Goal: Task Accomplishment & Management: Manage account settings

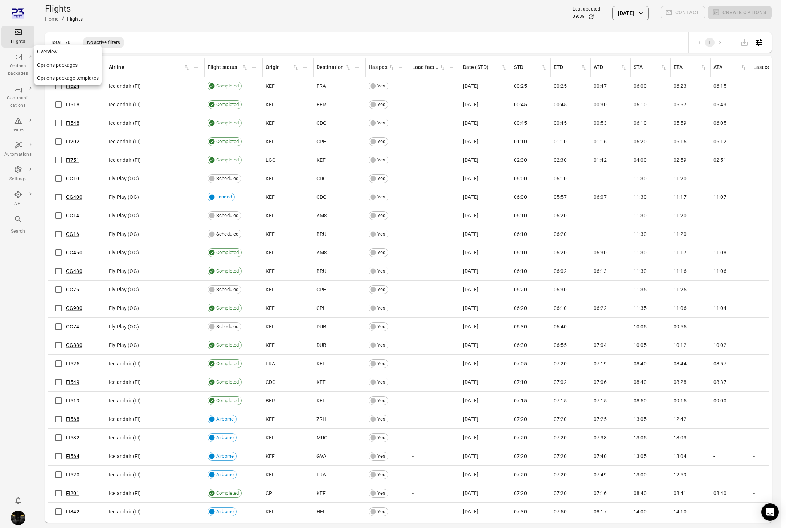
click at [13, 64] on div "Options packages" at bounding box center [17, 70] width 27 height 15
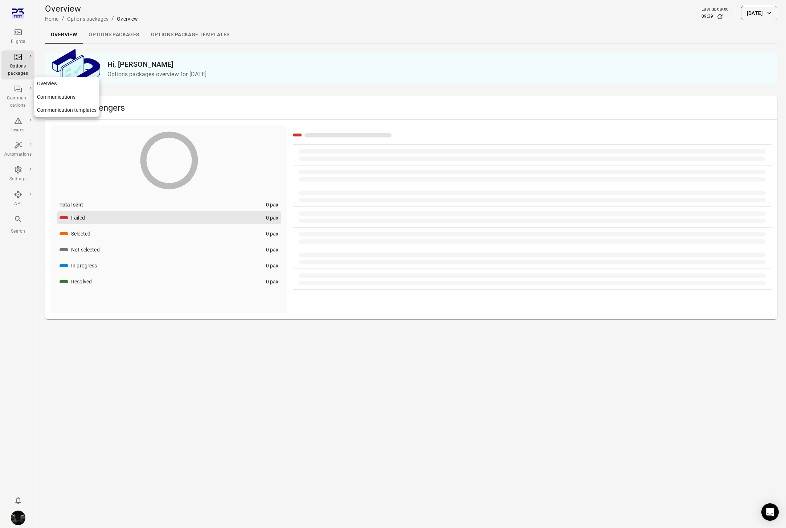
click at [21, 96] on div "Communi-cations" at bounding box center [17, 102] width 27 height 15
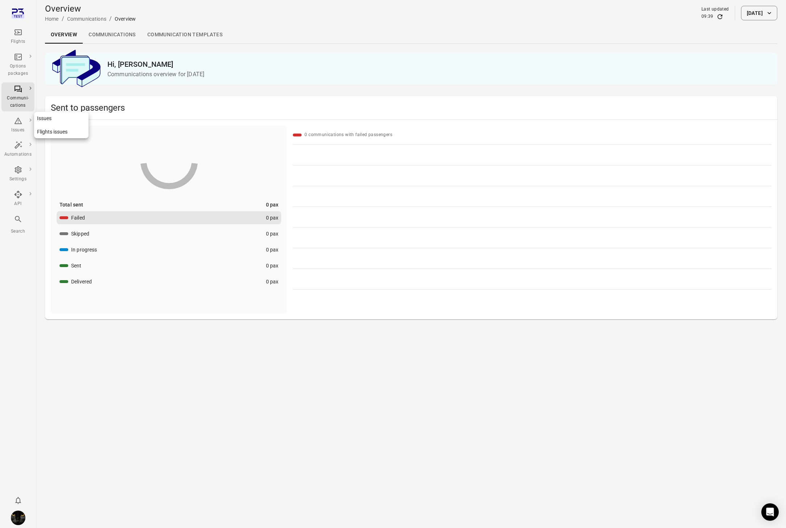
click at [20, 121] on icon "Main navigation" at bounding box center [18, 121] width 8 height 7
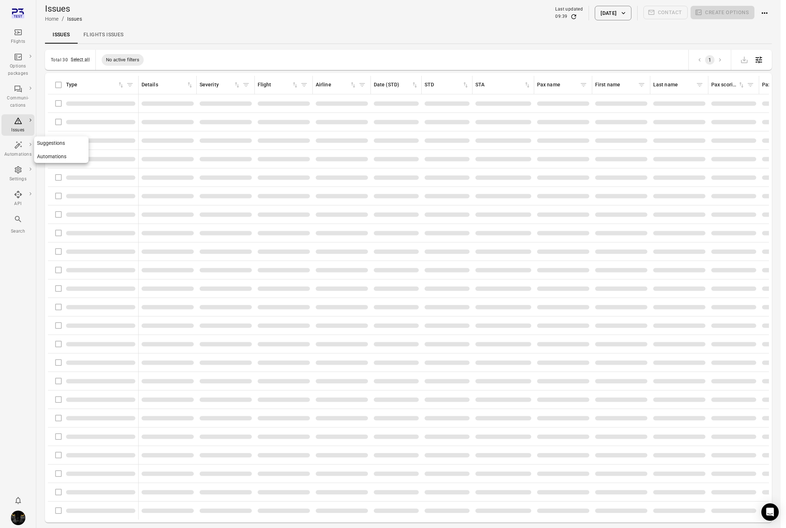
click at [20, 144] on icon "Main navigation" at bounding box center [18, 145] width 9 height 9
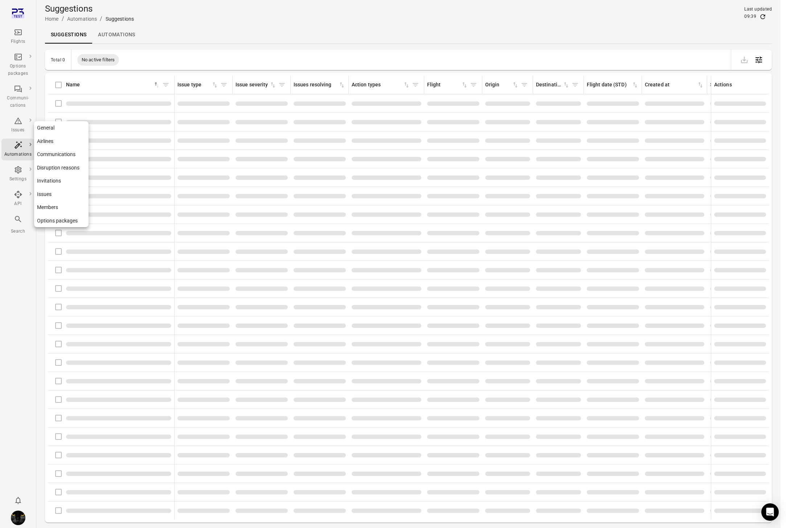
click at [19, 164] on link "Settings" at bounding box center [17, 174] width 33 height 22
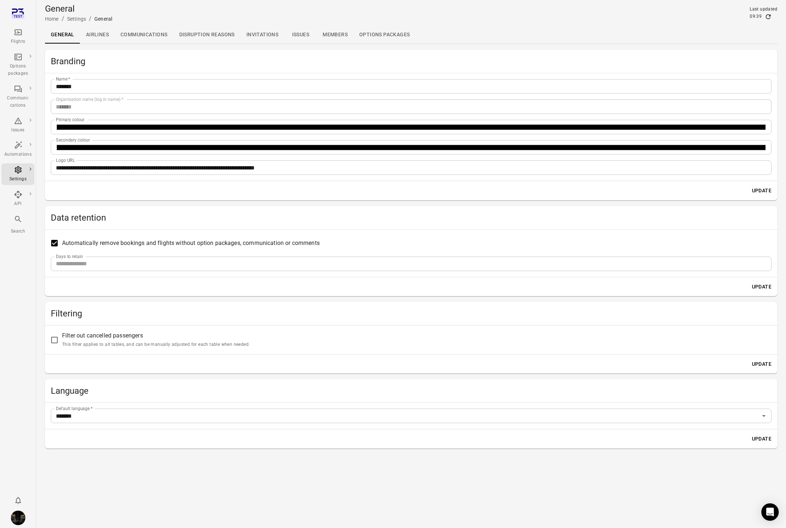
click at [21, 189] on link "API" at bounding box center [17, 199] width 33 height 22
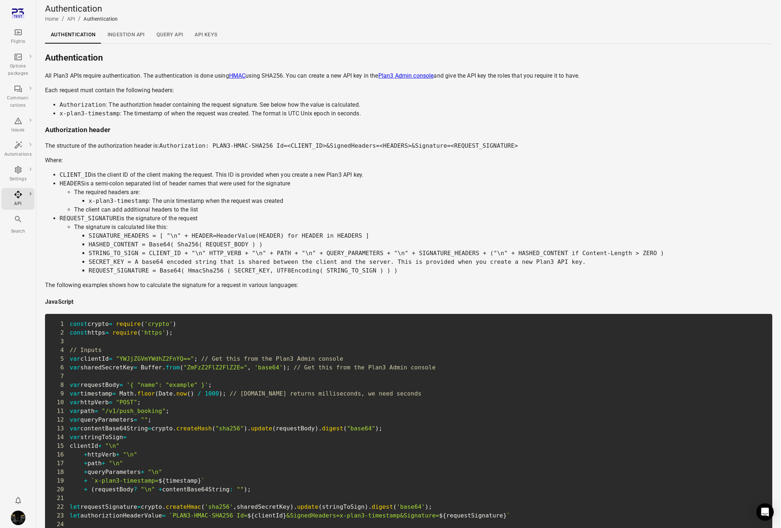
click at [19, 216] on icon "Main navigation" at bounding box center [18, 219] width 9 height 9
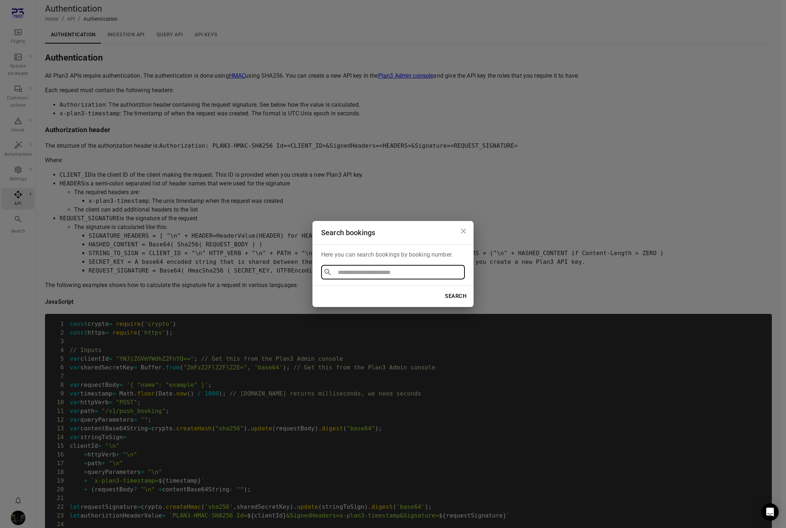
click at [23, 14] on div "Search bookings Here you can search bookings by booking number. ​ ​ Search" at bounding box center [393, 264] width 786 height 528
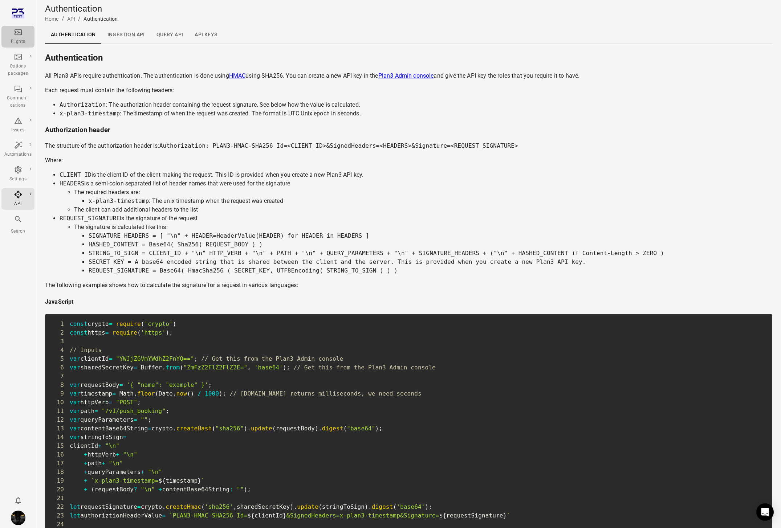
click at [20, 34] on icon "Main navigation" at bounding box center [18, 32] width 7 height 6
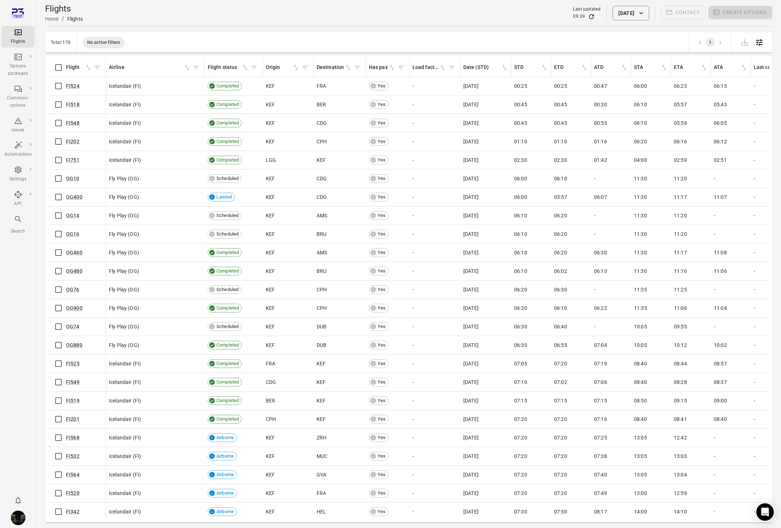
click at [624, 6] on button "[DATE]" at bounding box center [630, 13] width 36 height 15
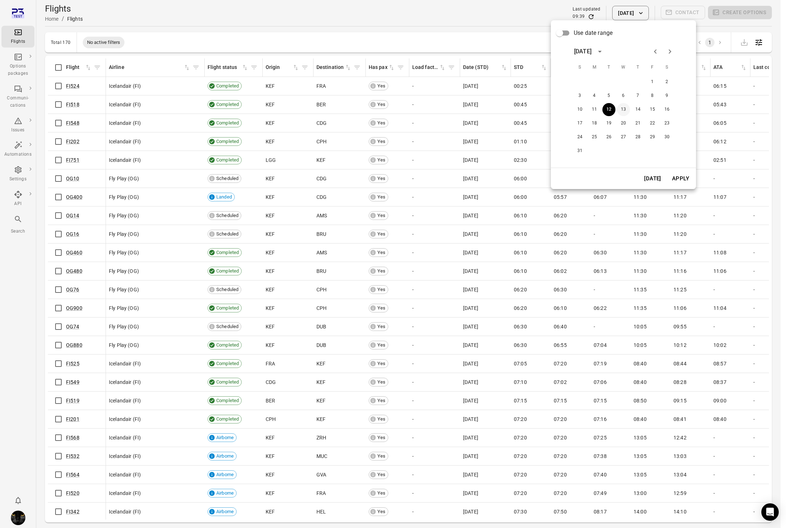
click at [623, 108] on button "13" at bounding box center [623, 109] width 13 height 13
click at [679, 182] on button "Apply" at bounding box center [680, 178] width 25 height 15
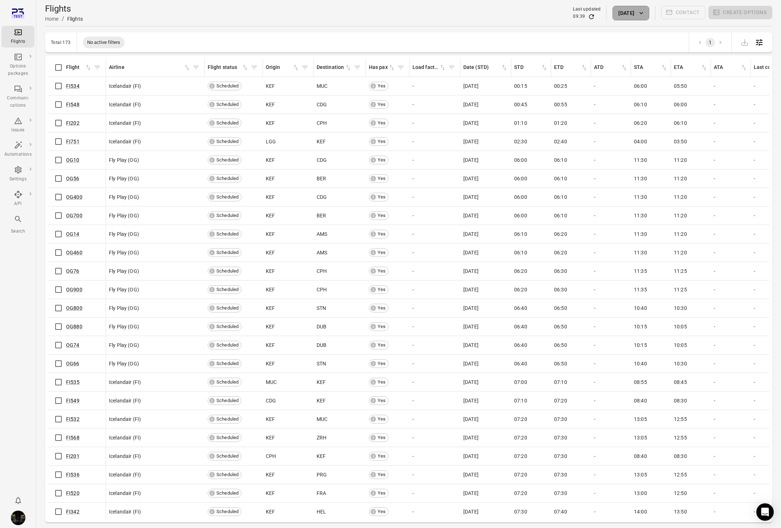
click at [624, 15] on button "[DATE]" at bounding box center [630, 13] width 36 height 15
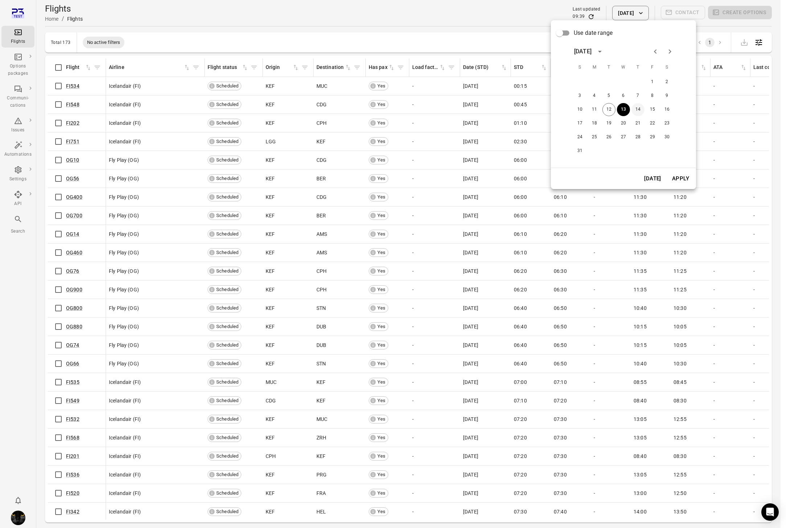
click at [637, 106] on button "14" at bounding box center [638, 109] width 13 height 13
drag, startPoint x: 666, startPoint y: 160, endPoint x: 674, endPoint y: 174, distance: 16.3
click at [666, 160] on div "1 2 3 4 5 6 7 8 9 10 11 12 13 14 15 16 17 18 19 20 21 22 23 24 25 26 27 28 29 3…" at bounding box center [624, 118] width 116 height 87
click at [675, 176] on button "Apply" at bounding box center [680, 178] width 25 height 15
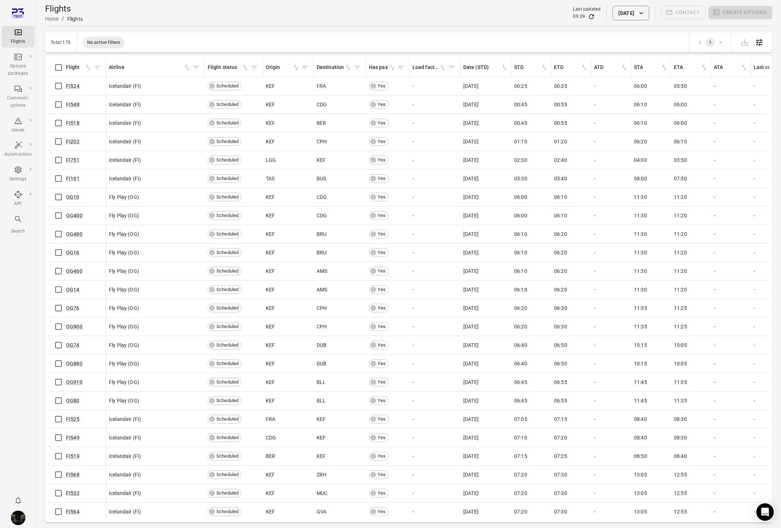
click at [615, 16] on button "[DATE]" at bounding box center [630, 13] width 36 height 15
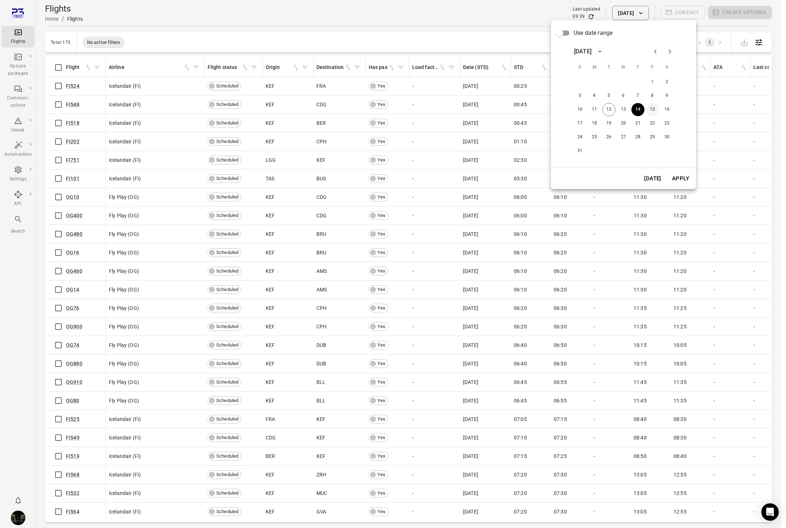
drag, startPoint x: 649, startPoint y: 109, endPoint x: 653, endPoint y: 112, distance: 4.4
click at [650, 109] on button "15" at bounding box center [652, 109] width 13 height 13
click at [684, 175] on button "Apply" at bounding box center [680, 178] width 25 height 15
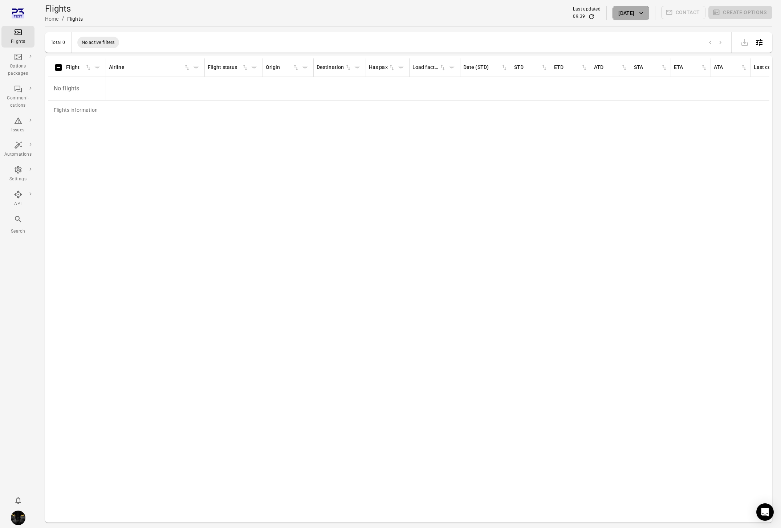
click at [616, 16] on button "[DATE]" at bounding box center [630, 13] width 36 height 15
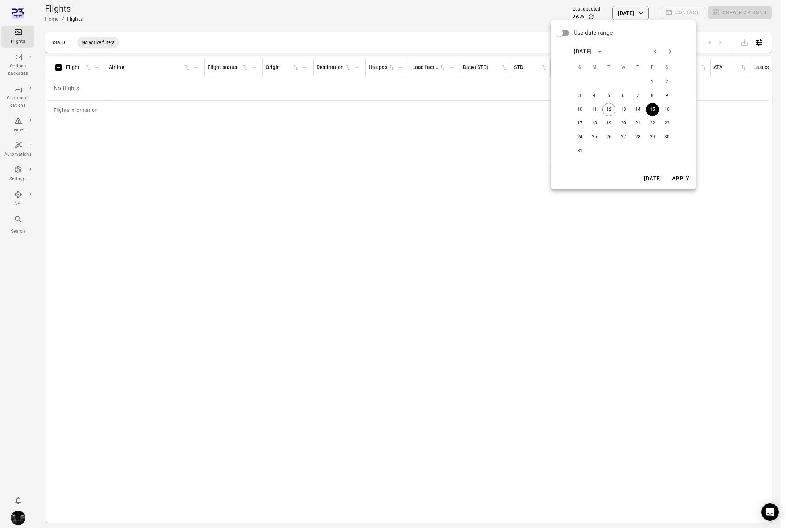
click at [649, 180] on button "[DATE]" at bounding box center [652, 178] width 25 height 15
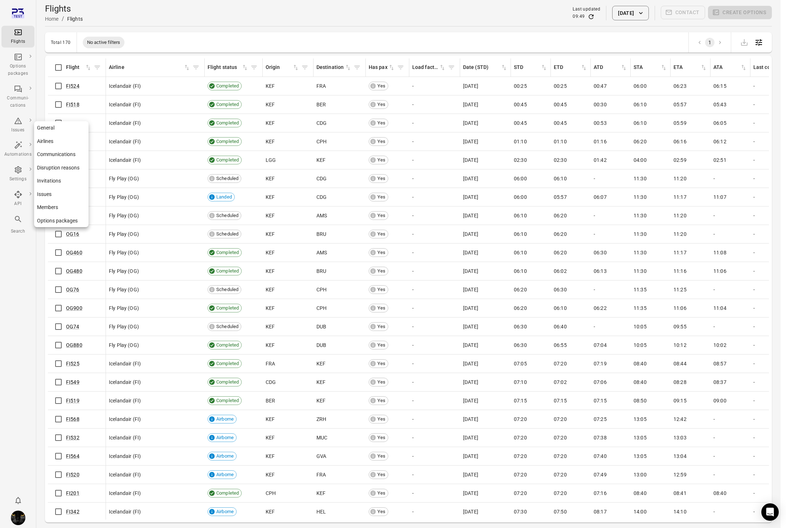
click at [26, 178] on div "Settings" at bounding box center [17, 179] width 27 height 7
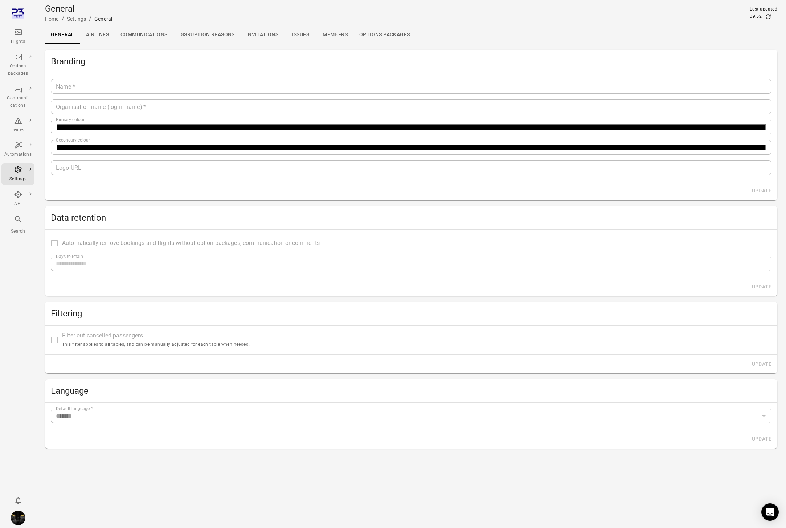
type input "*******"
type input "**********"
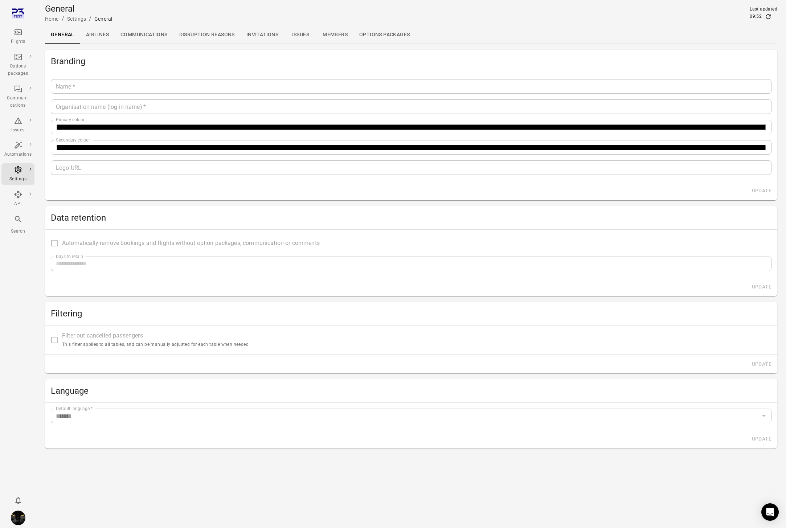
type input "**"
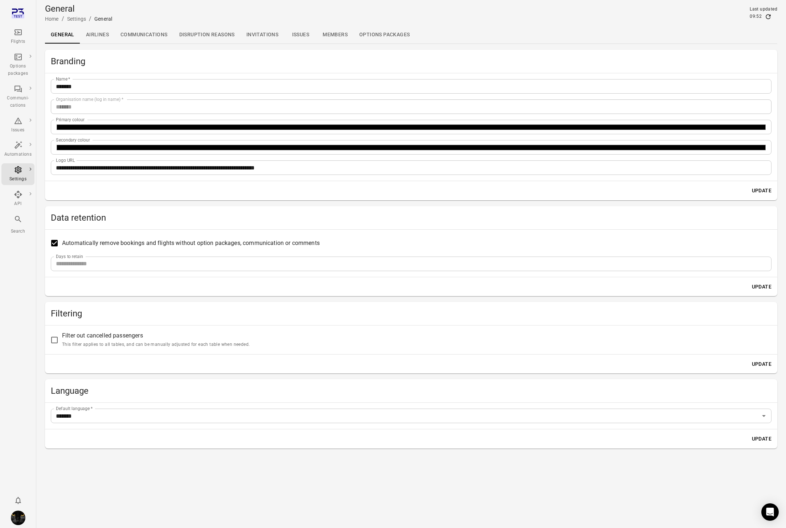
click at [294, 35] on link "Issues" at bounding box center [300, 34] width 33 height 17
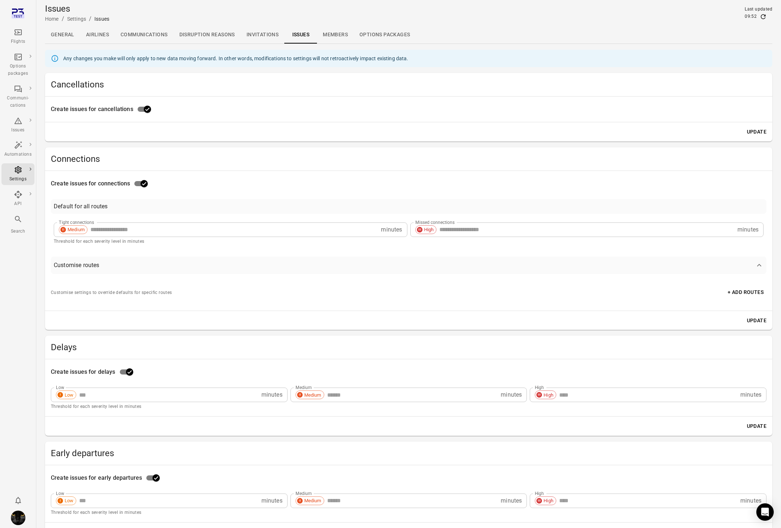
scroll to position [0, 0]
click at [335, 264] on span "Customise routes" at bounding box center [404, 265] width 701 height 9
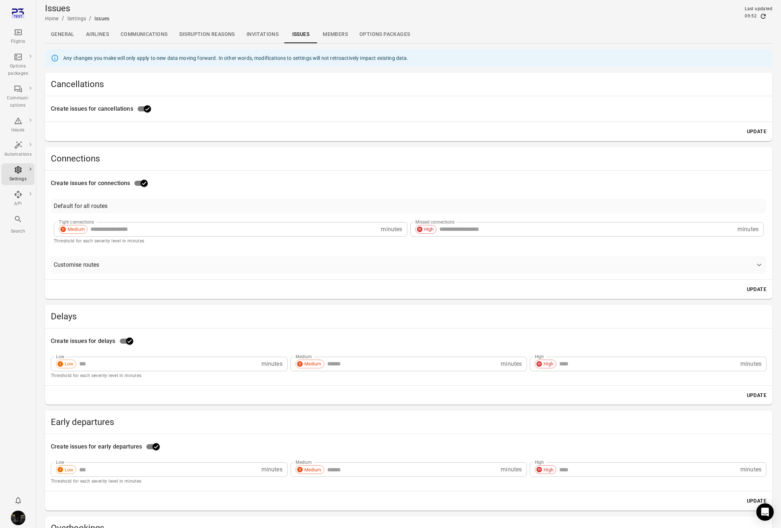
click at [335, 264] on span "Customise routes" at bounding box center [404, 265] width 701 height 9
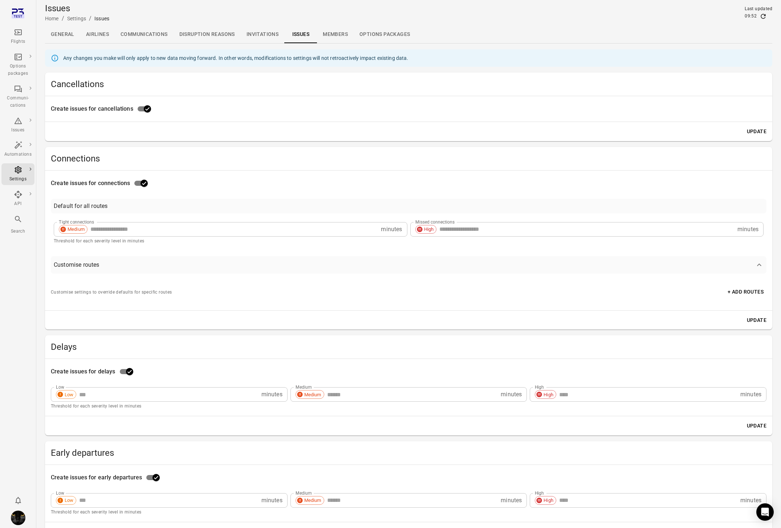
click at [20, 38] on div "Flights" at bounding box center [17, 41] width 27 height 7
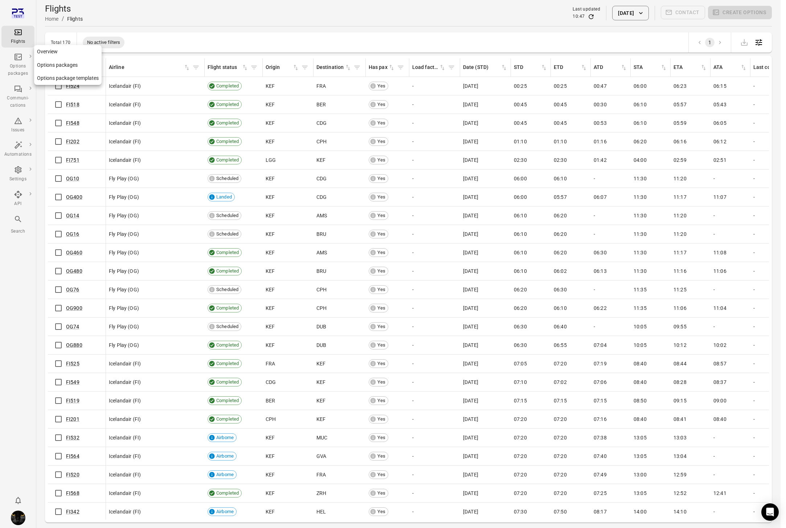
click at [22, 69] on div "Options packages" at bounding box center [17, 70] width 27 height 15
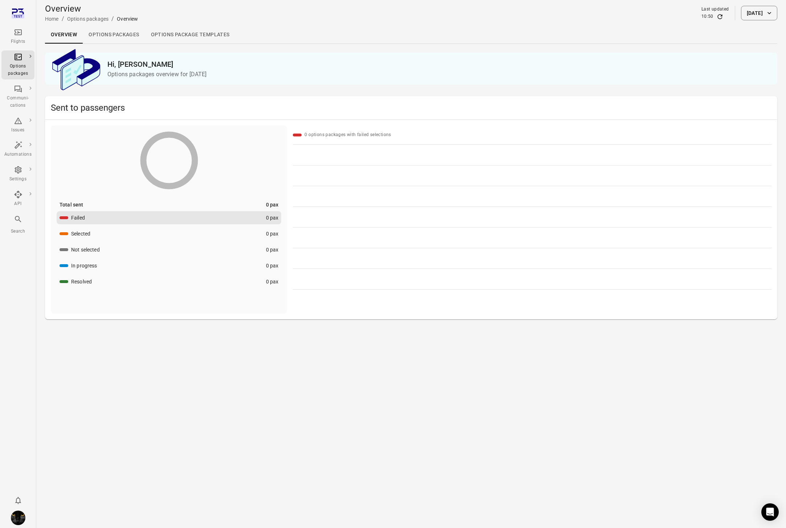
click at [751, 13] on button "[DATE]" at bounding box center [759, 13] width 36 height 15
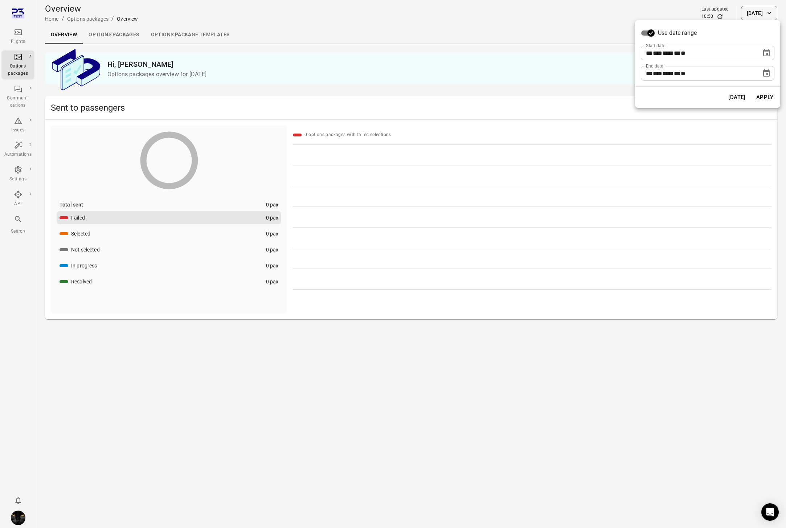
click at [769, 54] on icon "Choose date, selected date is Aug 12, 2025" at bounding box center [766, 53] width 9 height 9
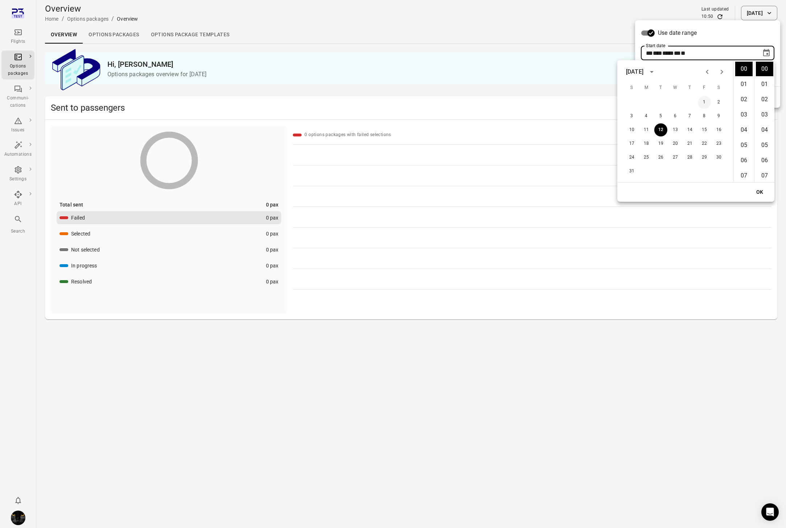
click at [706, 98] on button "1" at bounding box center [704, 102] width 13 height 13
type input "**********"
click at [767, 190] on button "OK" at bounding box center [759, 191] width 23 height 13
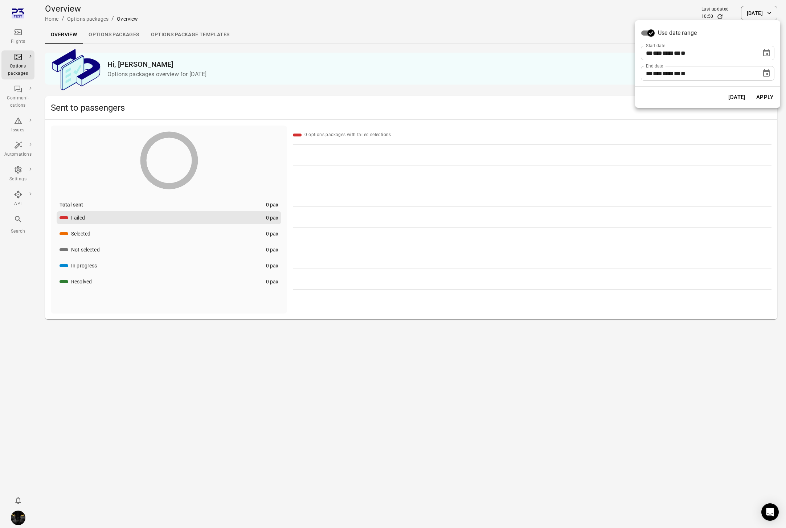
click at [764, 91] on button "Apply" at bounding box center [764, 97] width 25 height 15
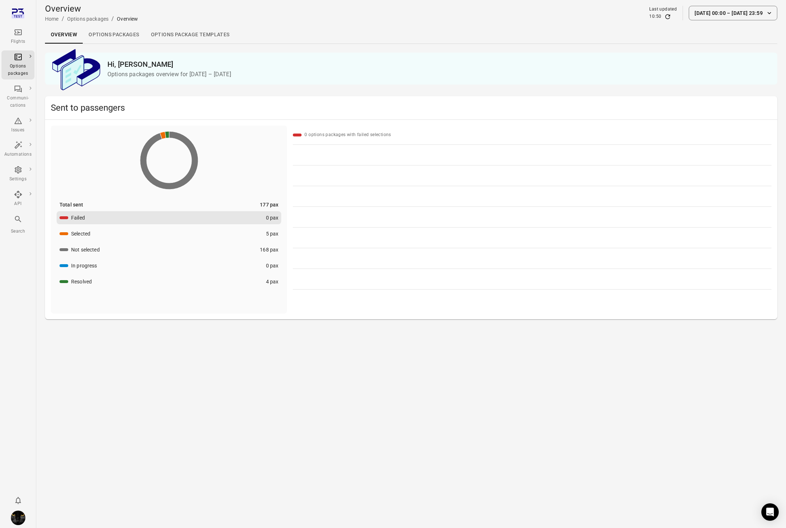
click at [449, 237] on li "- -" at bounding box center [532, 238] width 479 height 20
click at [79, 234] on div "Selected" at bounding box center [80, 233] width 19 height 7
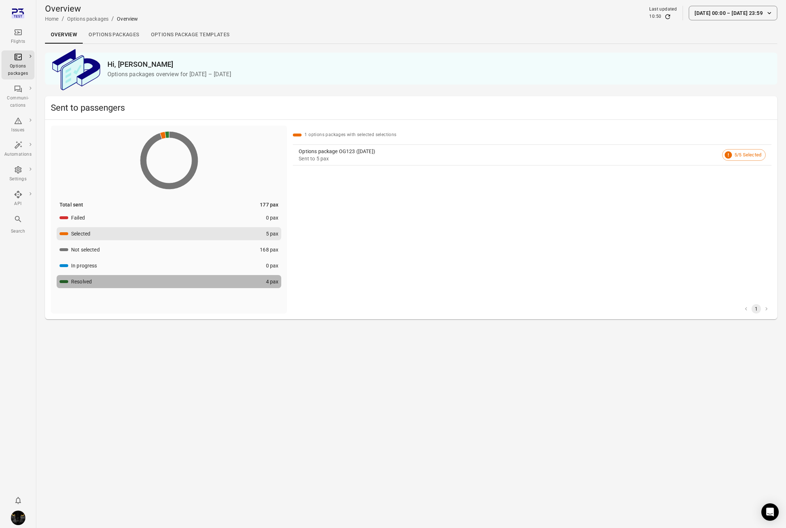
click at [90, 281] on div "Resolved" at bounding box center [81, 281] width 21 height 7
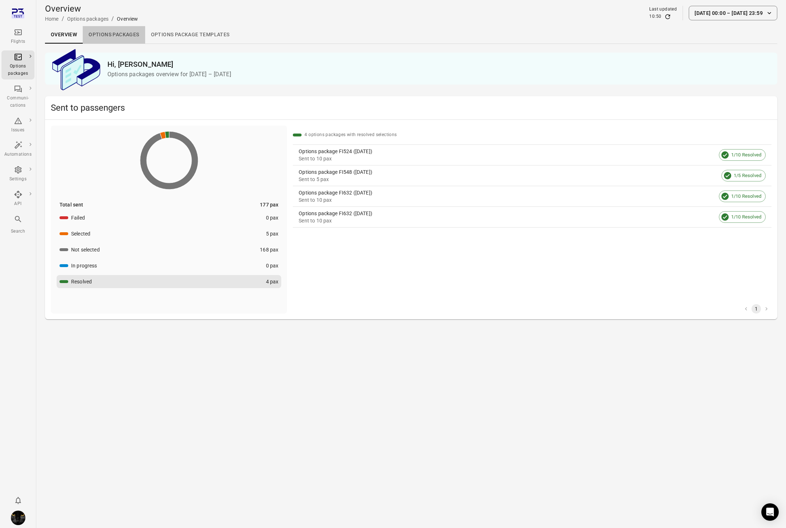
click at [113, 33] on link "Options packages" at bounding box center [114, 34] width 62 height 17
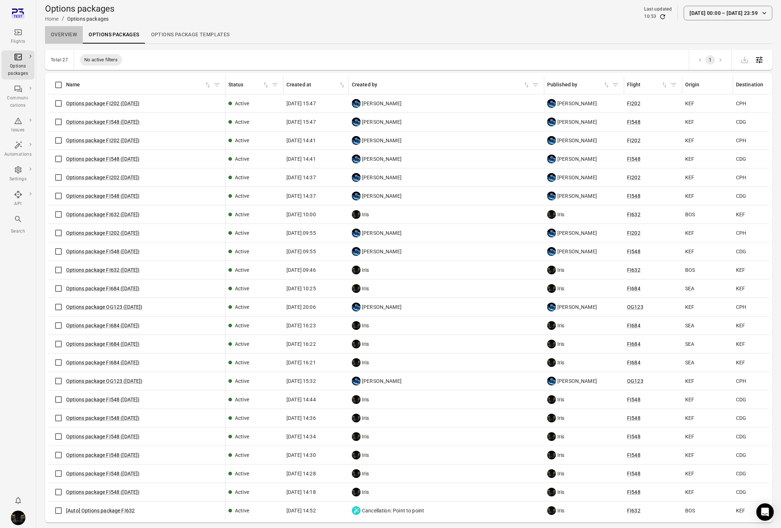
click at [60, 36] on link "Overview" at bounding box center [64, 34] width 38 height 17
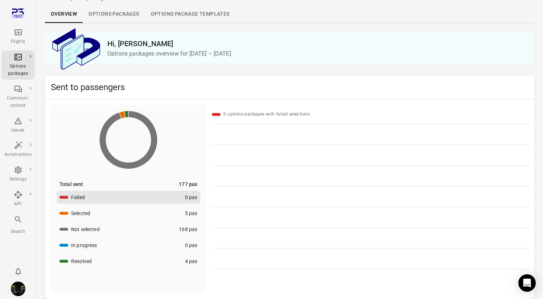
scroll to position [23, 0]
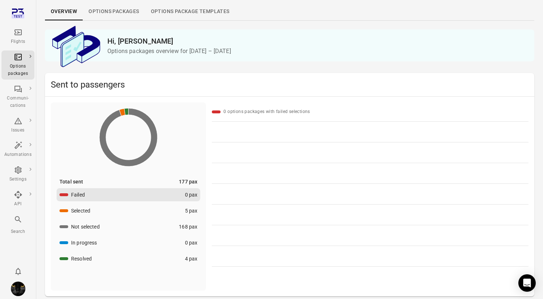
click at [61, 257] on div "button" at bounding box center [64, 258] width 9 height 3
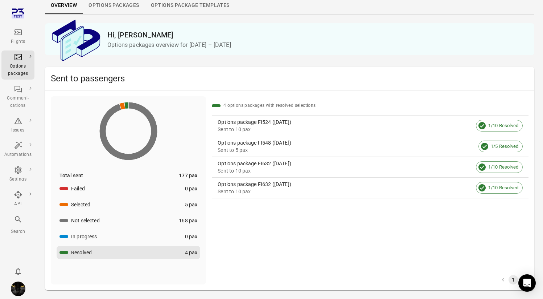
scroll to position [27, 0]
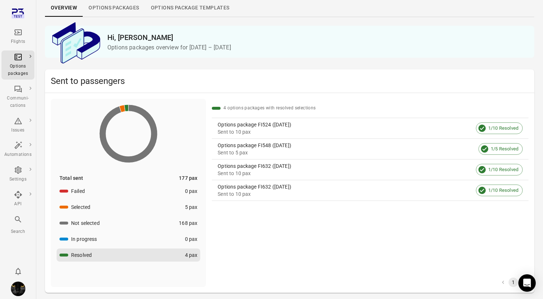
click at [73, 175] on div "Total sent" at bounding box center [72, 177] width 24 height 7
click at [115, 235] on button "In progress 0 pax" at bounding box center [129, 238] width 144 height 13
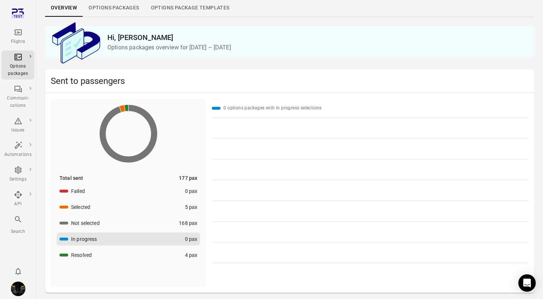
click at [113, 220] on button "Not selected 168 pax" at bounding box center [129, 222] width 144 height 13
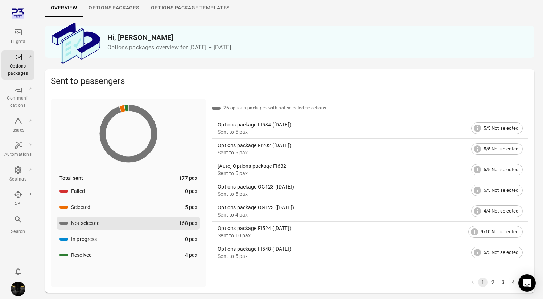
click at [112, 254] on button "Resolved 4 pax" at bounding box center [129, 254] width 144 height 13
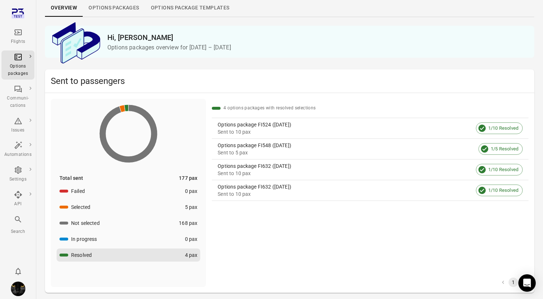
click at [356, 257] on div "4 options packages with resolved selections Options package FI524 ([DATE]) Sent…" at bounding box center [370, 193] width 317 height 188
click at [240, 241] on div "4 options packages with resolved selections Options package FI524 ([DATE]) Sent…" at bounding box center [370, 193] width 317 height 188
click at [265, 230] on div "4 options packages with resolved selections Options package FI524 ([DATE]) Sent…" at bounding box center [370, 193] width 317 height 188
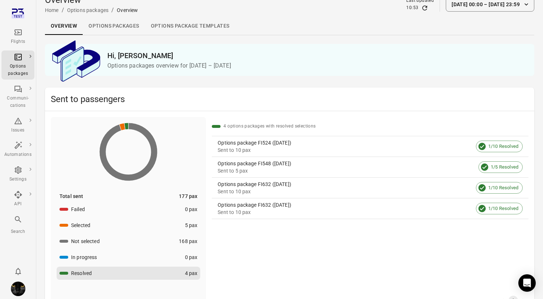
scroll to position [0, 0]
